Goal: Task Accomplishment & Management: Complete application form

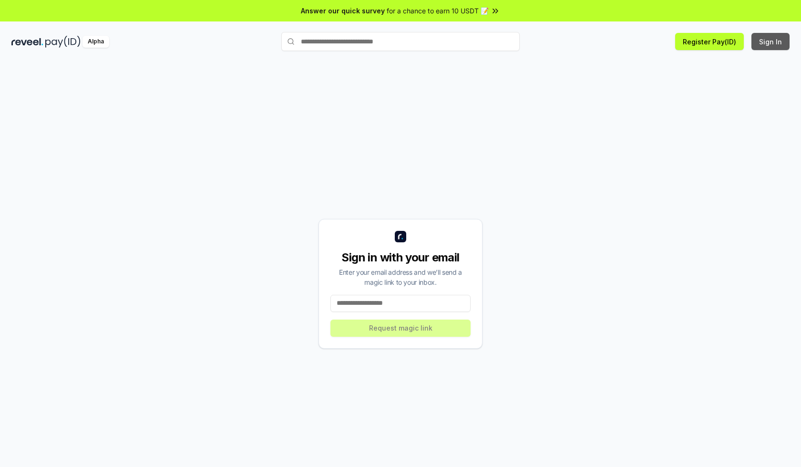
click at [771, 41] on button "Sign In" at bounding box center [771, 41] width 38 height 17
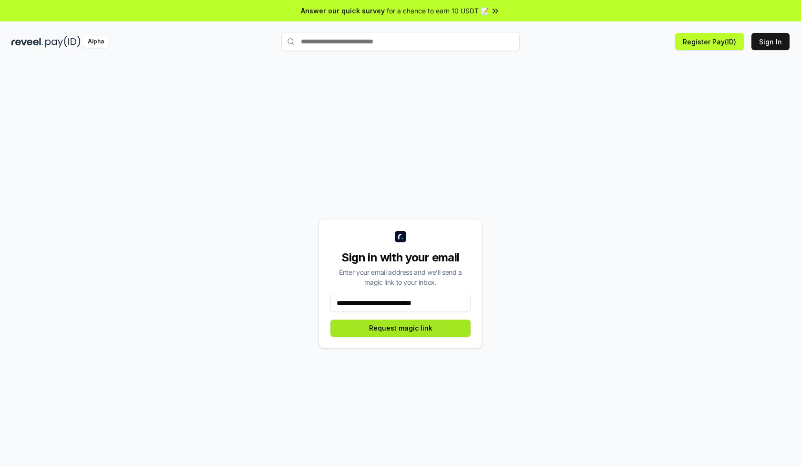
type input "**********"
click at [401, 328] on button "Request magic link" at bounding box center [401, 328] width 140 height 17
